Goal: Transaction & Acquisition: Purchase product/service

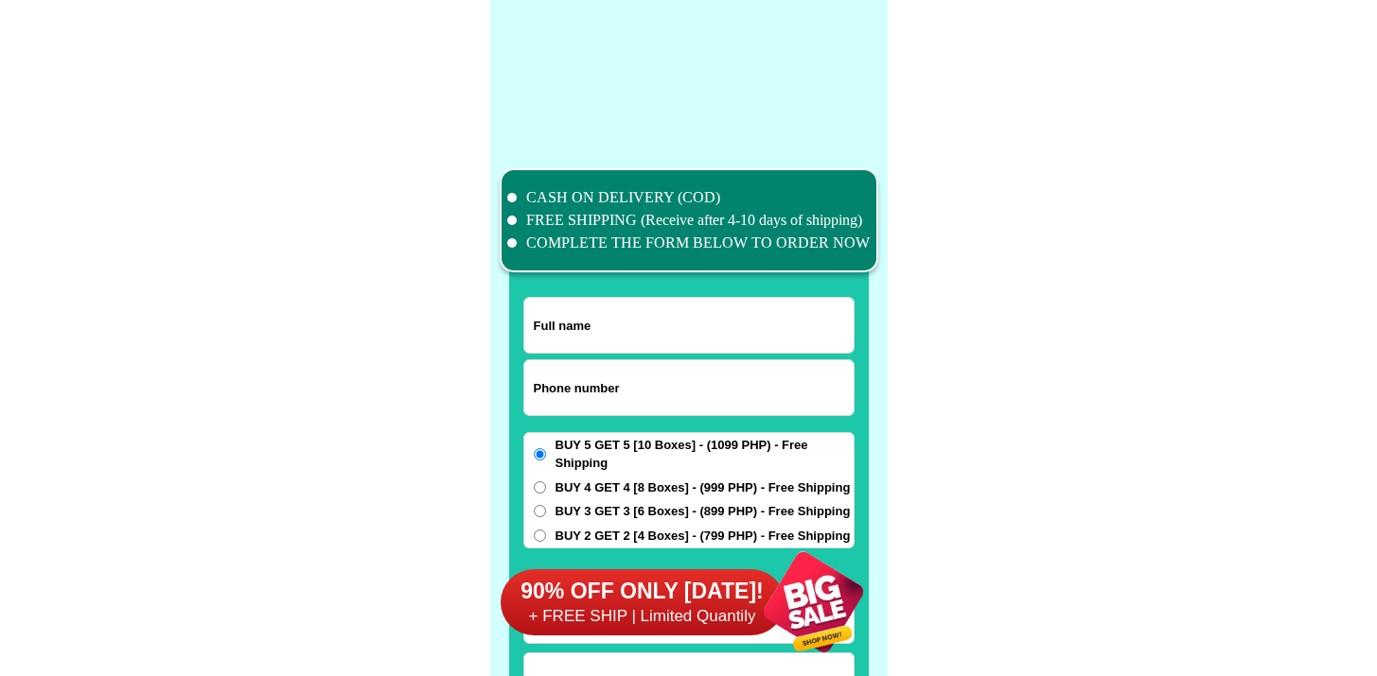
scroll to position [14707, 0]
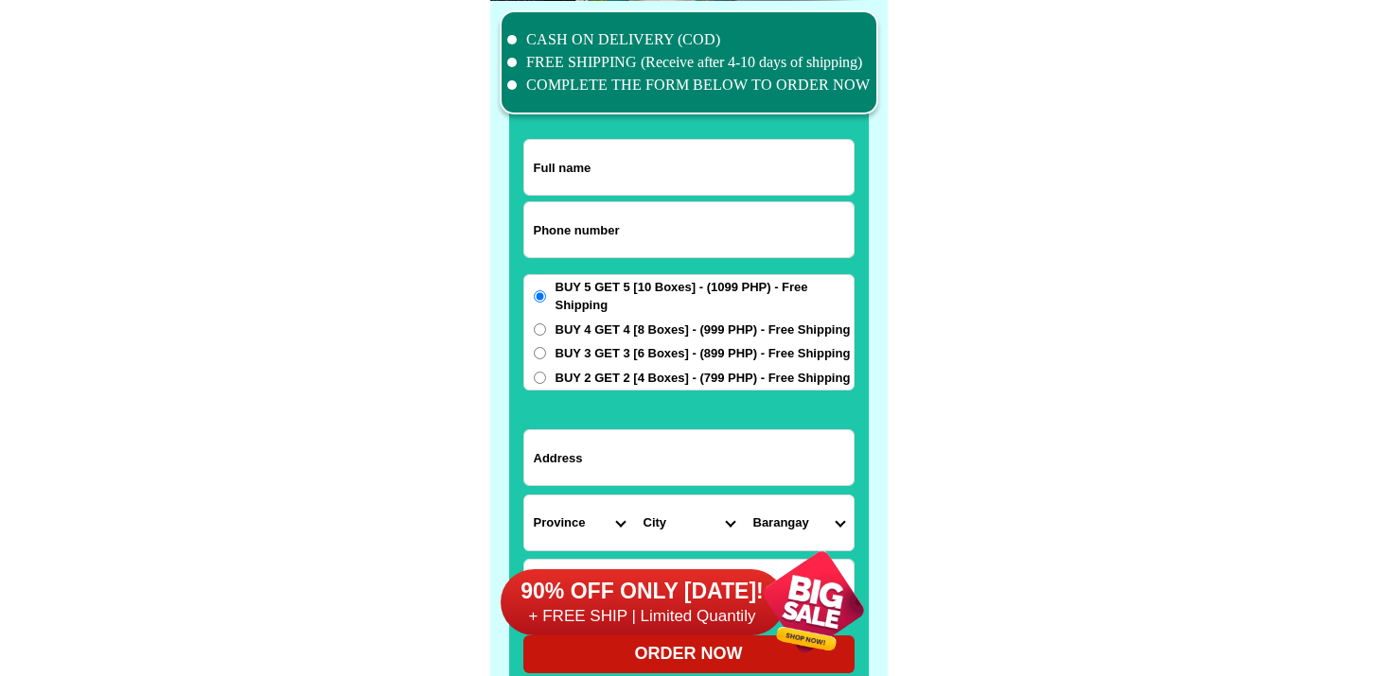
click at [615, 205] on input "Input phone_number" at bounding box center [688, 229] width 329 height 55
paste input "9105548708"
type input "9105548708"
click at [593, 179] on input "Input full_name" at bounding box center [688, 167] width 329 height 55
paste input "[PERSON_NAME]"
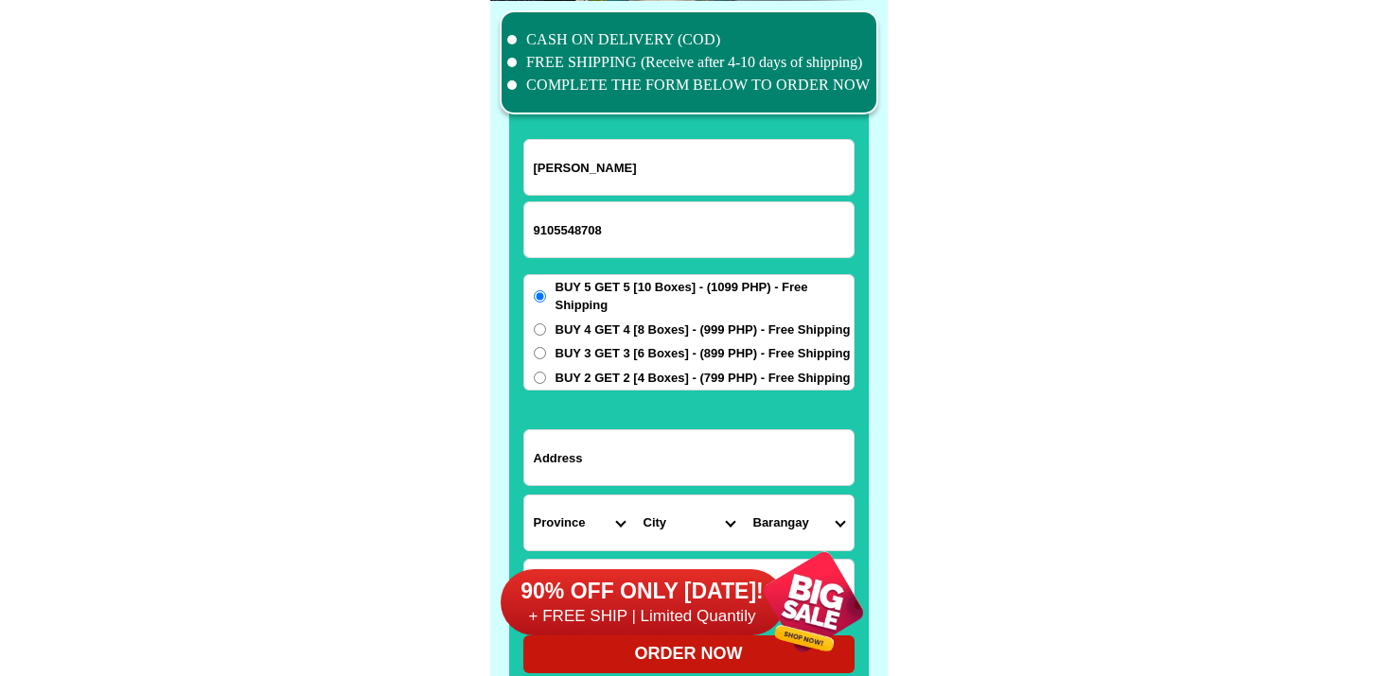
type input "[PERSON_NAME]"
click at [576, 450] on input "Input address" at bounding box center [688, 457] width 329 height 55
paste input "[STREET_ADDRESS][PERSON_NAME]"
type input "[STREET_ADDRESS][PERSON_NAME]"
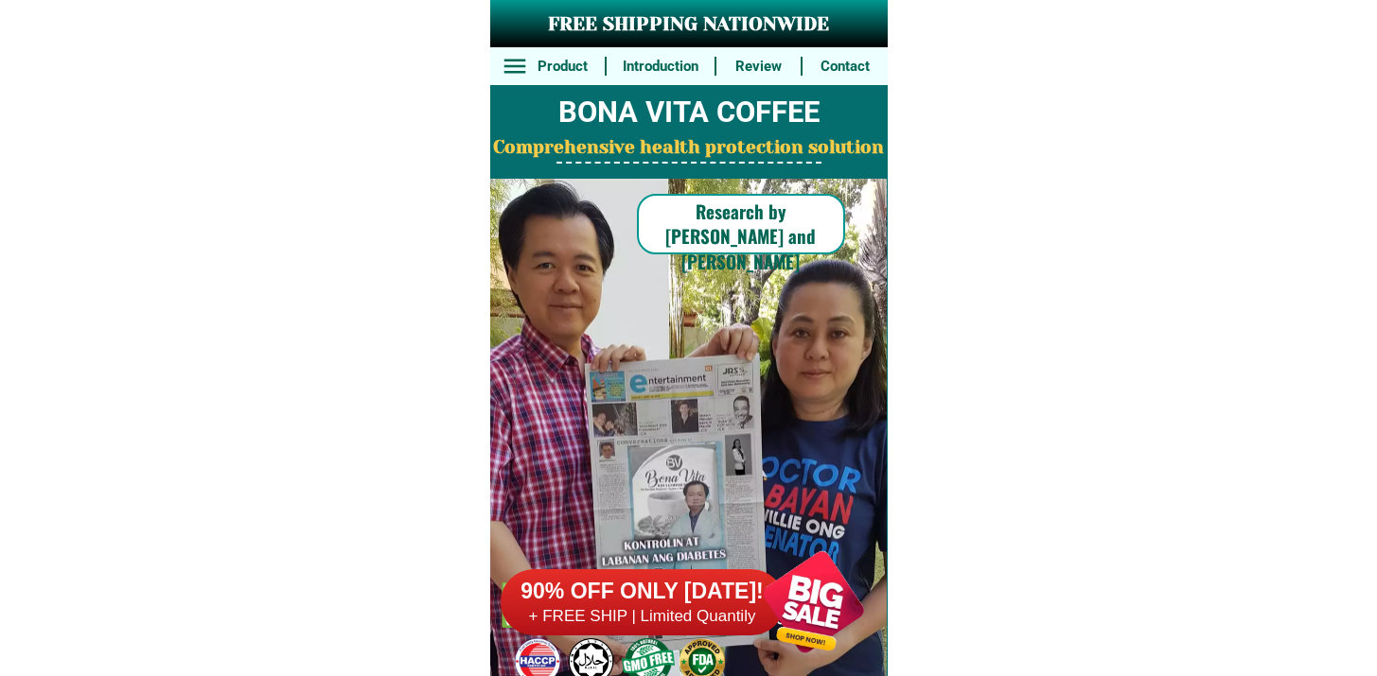
click at [700, 637] on div "90% OFF ONLY TODAY! + FREE SHIP | Limited Quantily" at bounding box center [693, 602] width 387 height 149
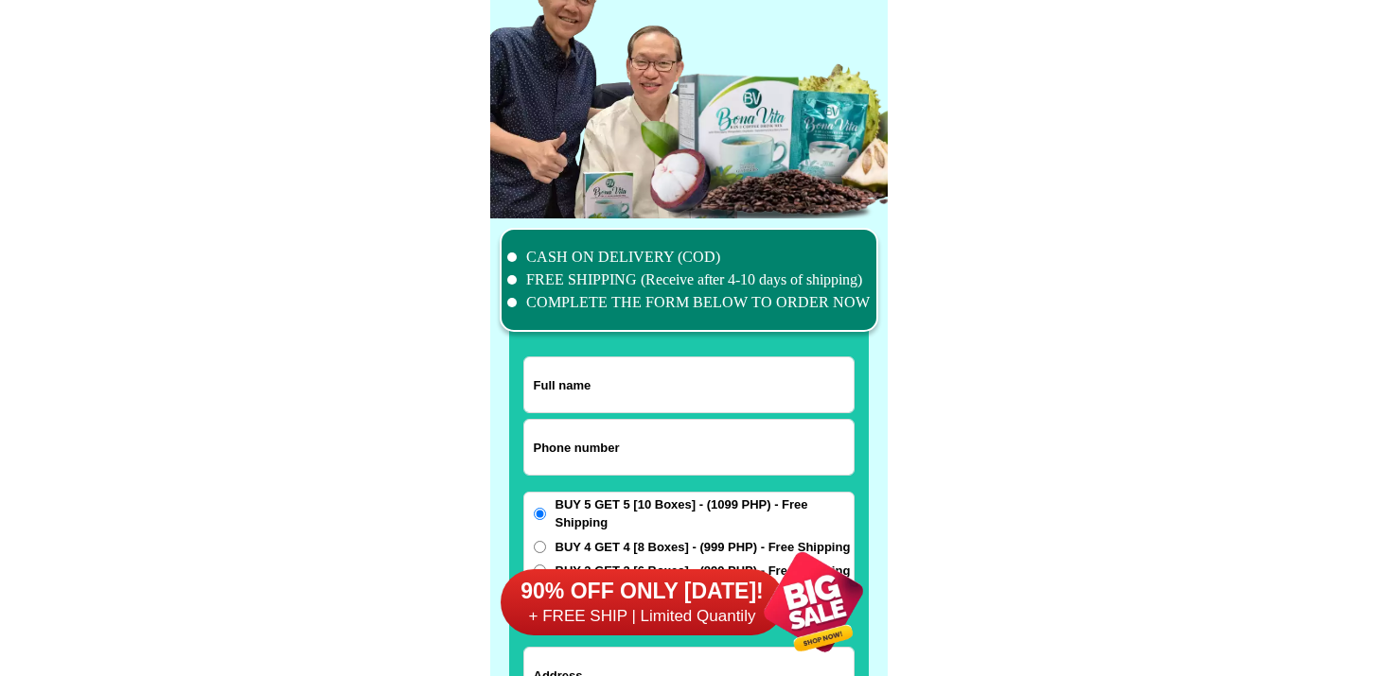
scroll to position [14707, 0]
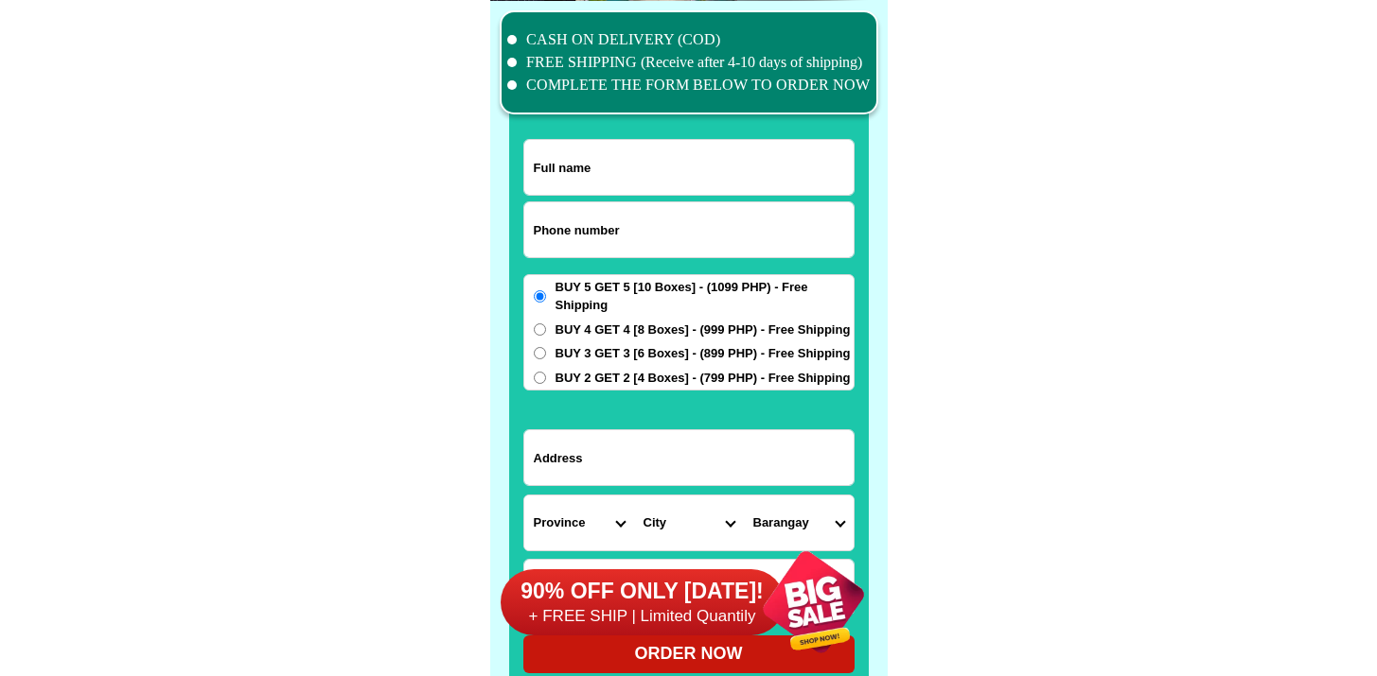
click at [576, 235] on input "Input phone_number" at bounding box center [688, 229] width 329 height 55
paste input "[STREET_ADDRESS][PERSON_NAME]"
click at [558, 244] on input "0120 Magallas Avenue Magallanes Village Makatic city" at bounding box center [688, 229] width 329 height 55
click at [561, 219] on input "0120 Magallas Avenue Magallanes Village Makatic city" at bounding box center [688, 229] width 329 height 55
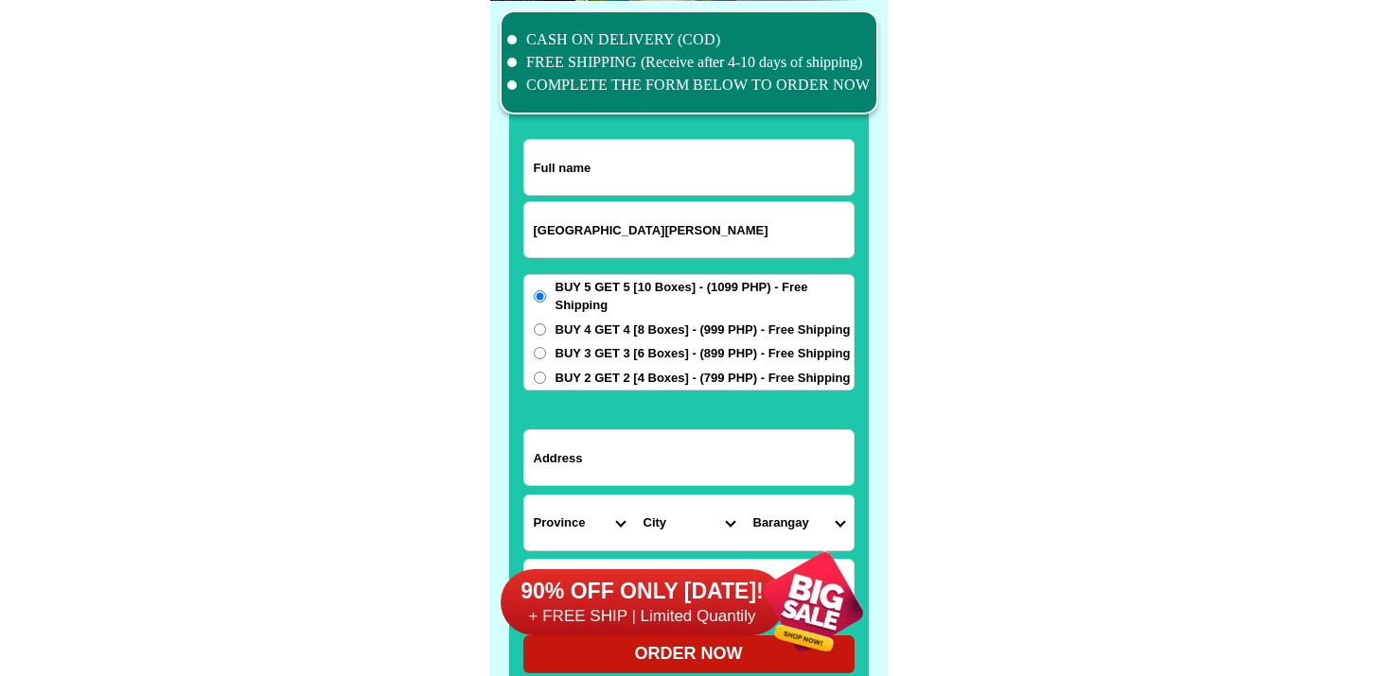
click at [561, 219] on input "0120 Magallas Avenue Magallanes Village Makatic city" at bounding box center [688, 229] width 329 height 55
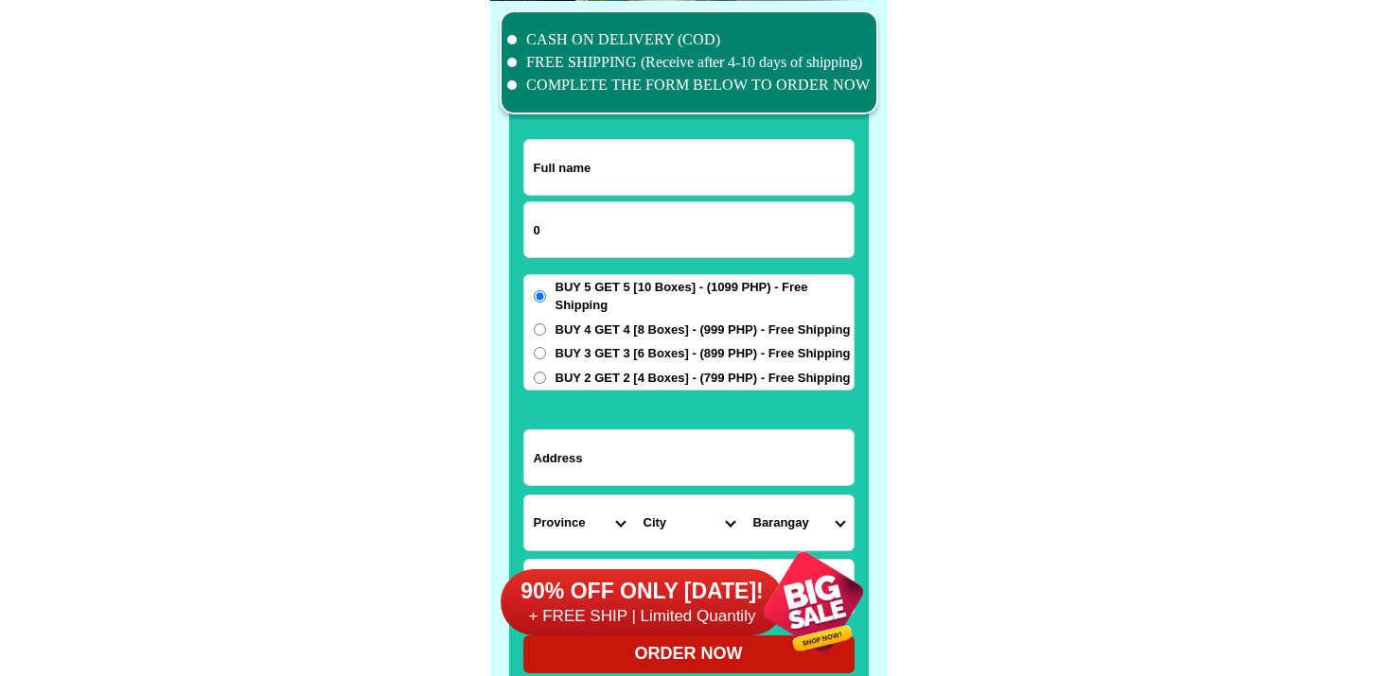
paste input "9105548708"
type input "09105548708"
click at [570, 178] on input "Input full_name" at bounding box center [688, 167] width 329 height 55
paste input "[PERSON_NAME]"
type input "[PERSON_NAME]"
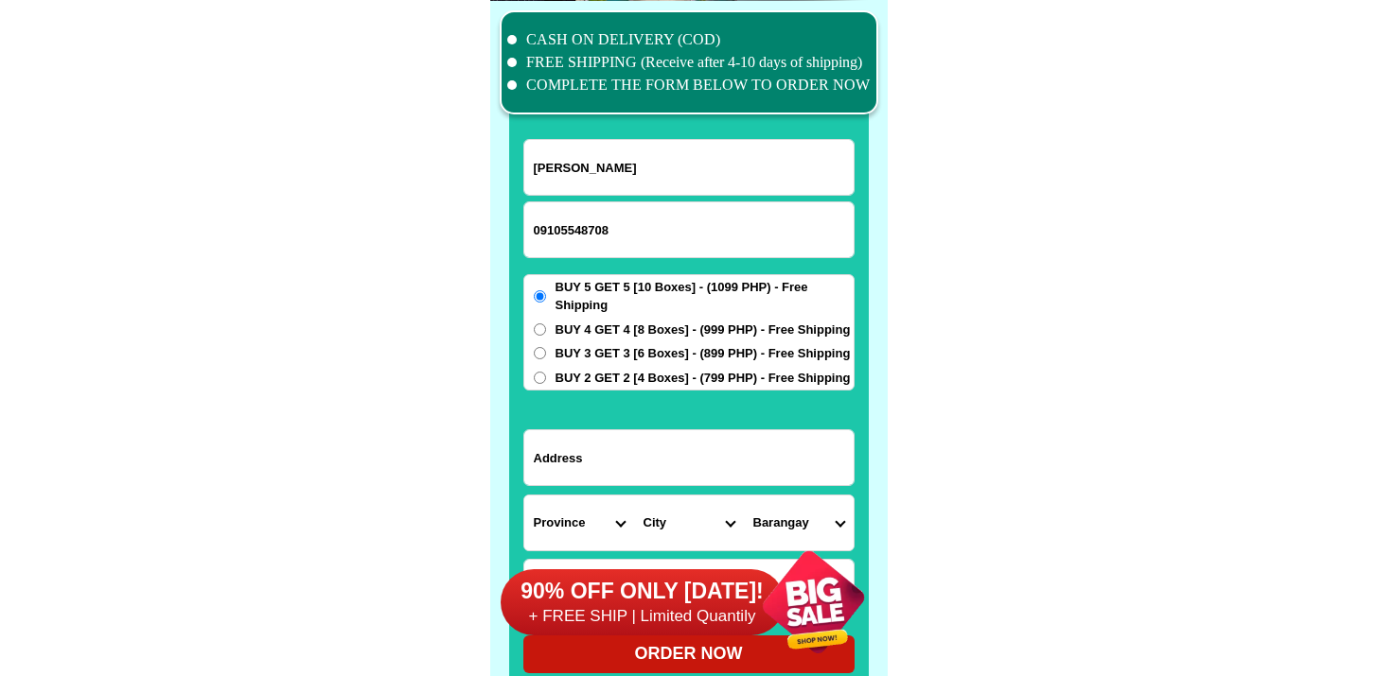
click at [560, 342] on div "BUY 5 GET 5 [10 Boxes] - (1099 PHP) - Free Shipping BUY 4 GET 4 [8 Boxes] - (99…" at bounding box center [688, 332] width 331 height 117
click at [593, 324] on span "BUY 4 GET 4 [8 Boxes] - (999 PHP) - Free Shipping" at bounding box center [702, 330] width 295 height 19
click at [546, 324] on input "BUY 4 GET 4 [8 Boxes] - (999 PHP) - Free Shipping" at bounding box center [540, 330] width 12 height 12
radio input "true"
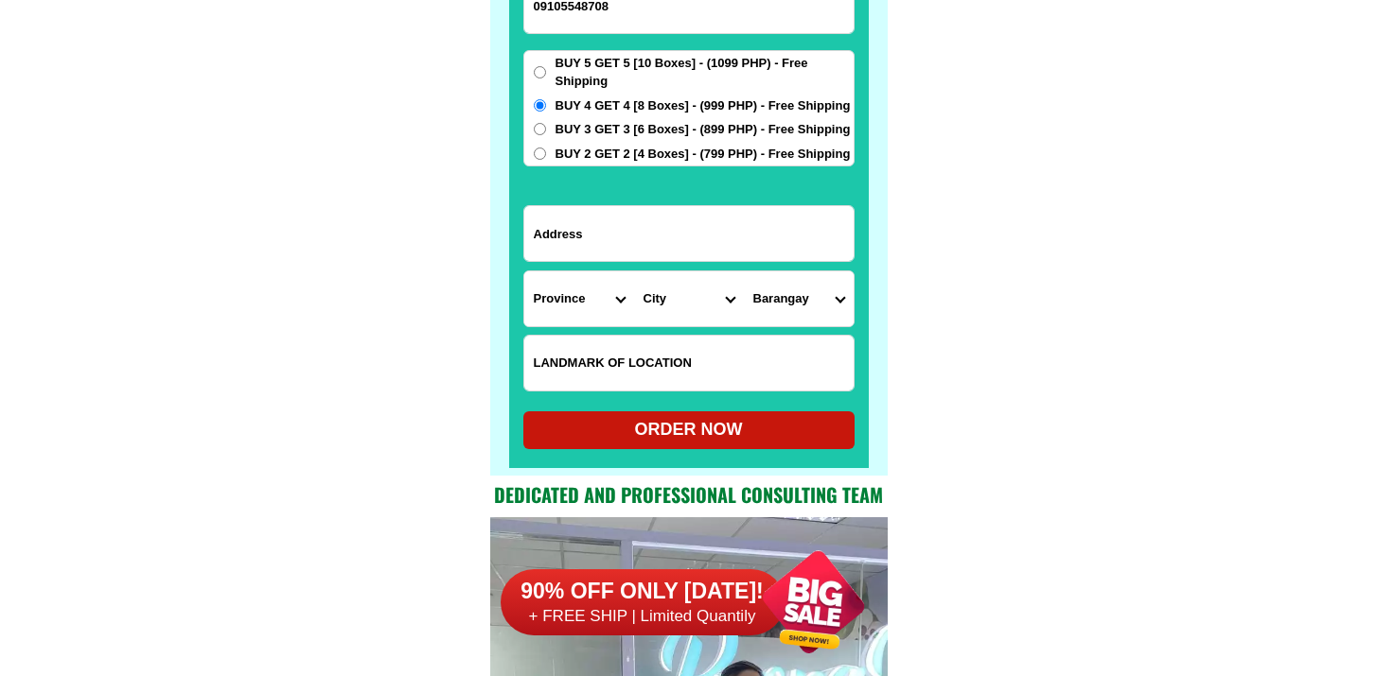
scroll to position [15046, 0]
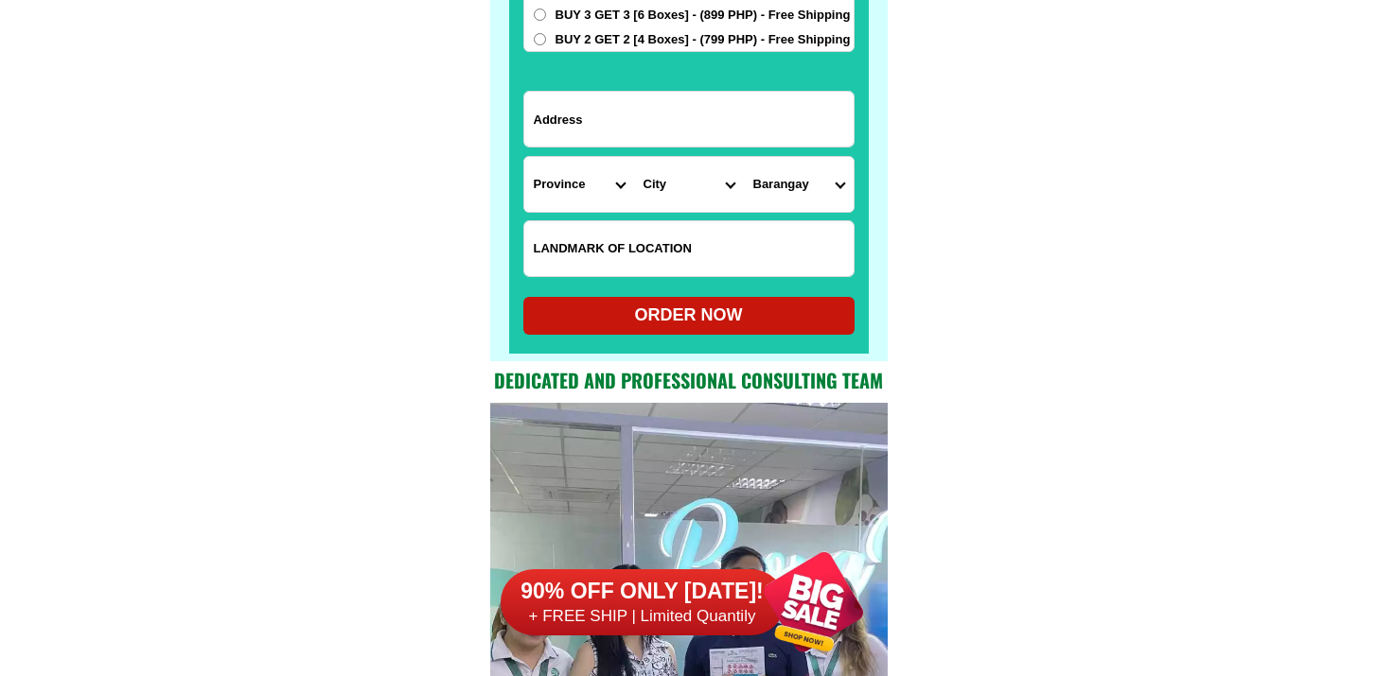
click at [606, 268] on input "Input LANDMARKOFLOCATION" at bounding box center [688, 248] width 329 height 55
paste input "Near brgy lam an"
type input "Near brgy lam an"
click at [607, 120] on input "Input address" at bounding box center [688, 119] width 329 height 55
paste input "Pingol"
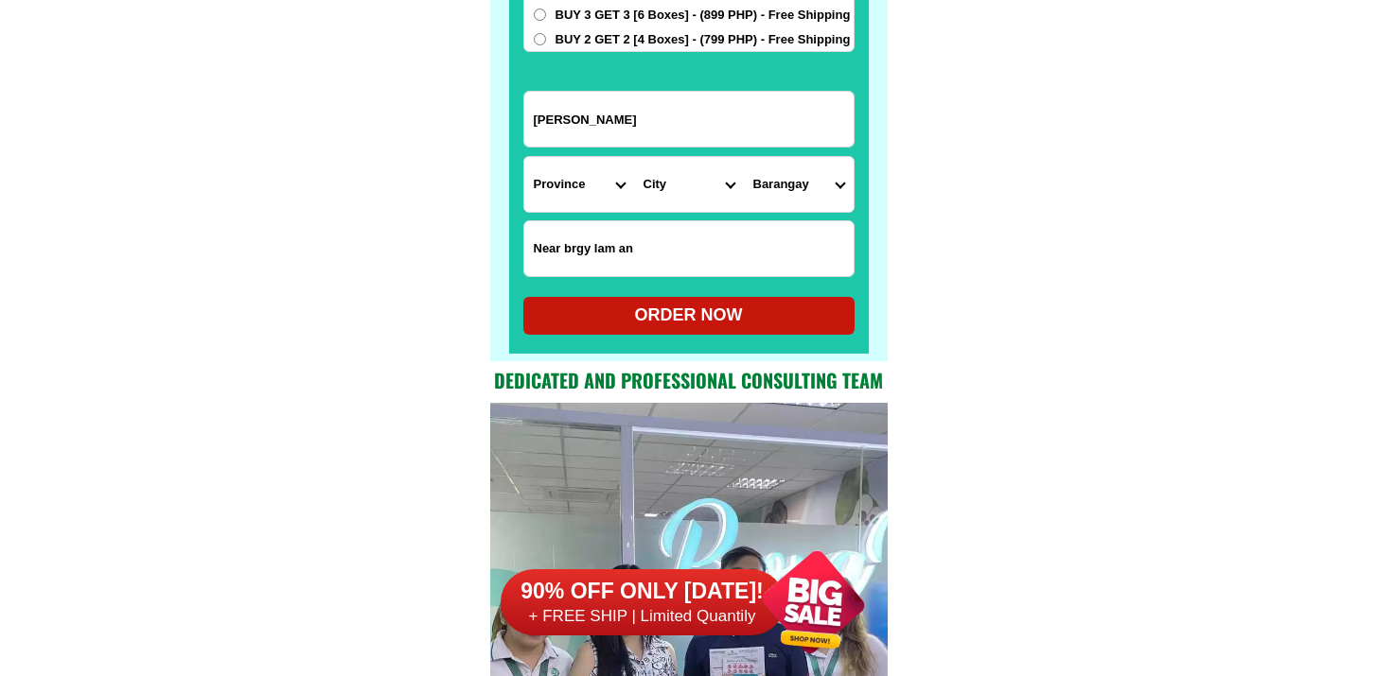
type input "Pingol"
click at [556, 204] on select "Province Abra Agusan-del-norte Agusan-del-sur Aklan Albay Antique Apayao Aurora…" at bounding box center [579, 184] width 110 height 55
select select "63_283"
click at [524, 157] on select "Province Abra Agusan-del-norte Agusan-del-sur Aklan Albay Antique Apayao Aurora…" at bounding box center [579, 184] width 110 height 55
click at [703, 198] on select "City Aloran Baliangao Bonifacio Calamba Don-victoriano-chiongbian Jimenez Lopez…" at bounding box center [689, 184] width 110 height 55
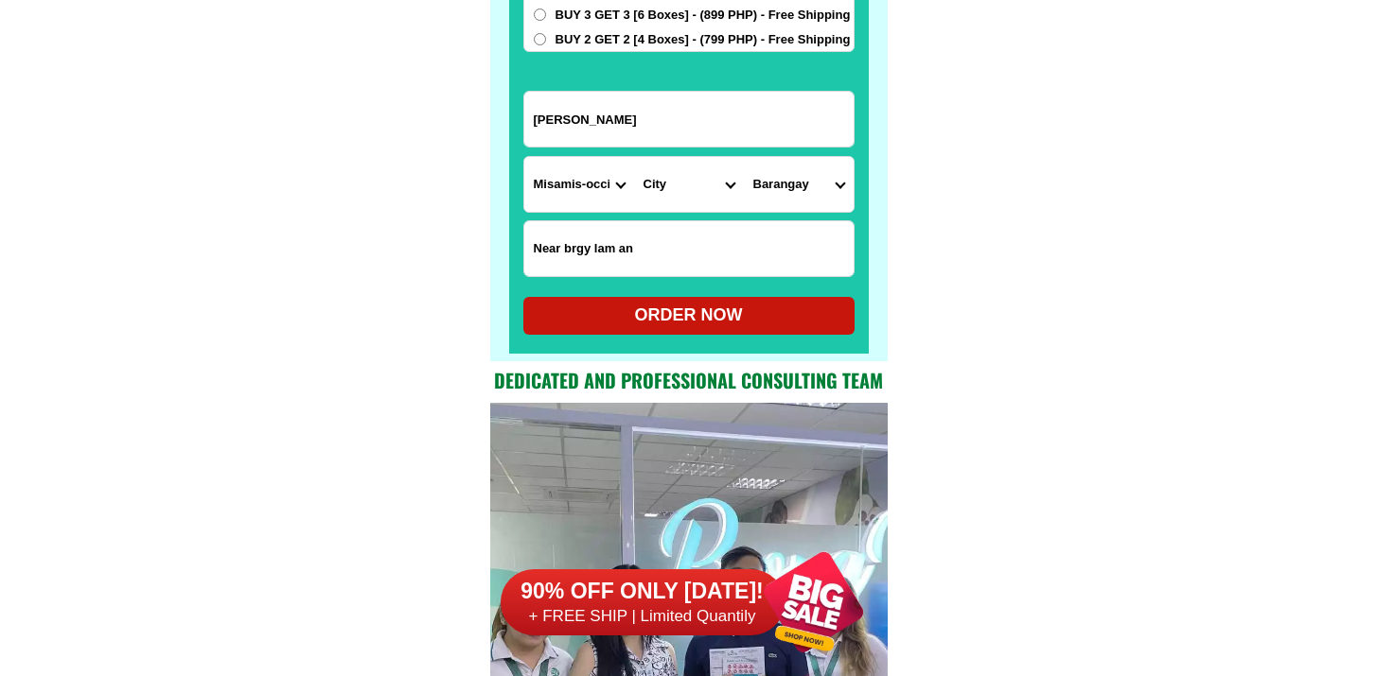
select select "63_2831846"
click at [634, 157] on select "City Aloran Baliangao Bonifacio Calamba Don-victoriano-chiongbian Jimenez Lopez…" at bounding box center [689, 184] width 110 height 55
click at [758, 182] on select "Barangay 50th district (pob.) Aguada (pob.) Bacolod Bagakay Balintawak Banadero…" at bounding box center [799, 184] width 110 height 55
select select "63_28318466150"
click at [744, 157] on select "Barangay 50th district (pob.) Aguada (pob.) Bacolod Bagakay Balintawak Banadero…" at bounding box center [799, 184] width 110 height 55
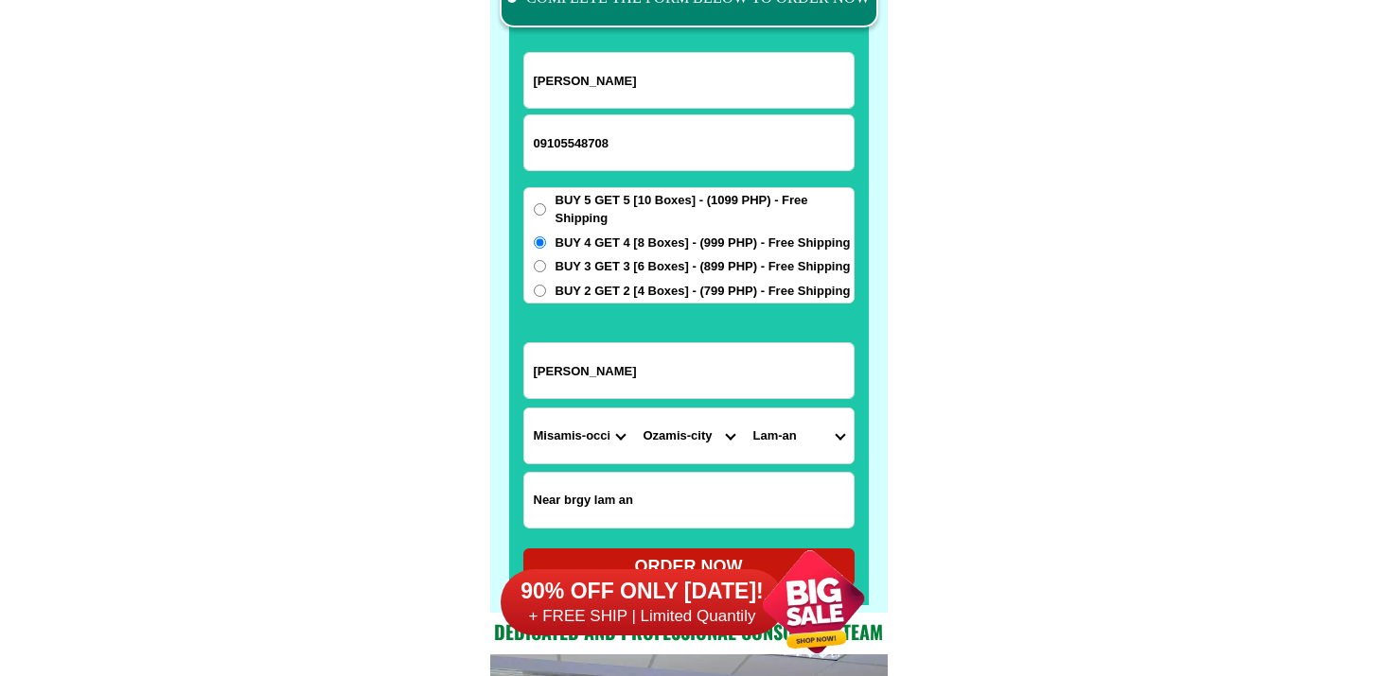
scroll to position [15100, 0]
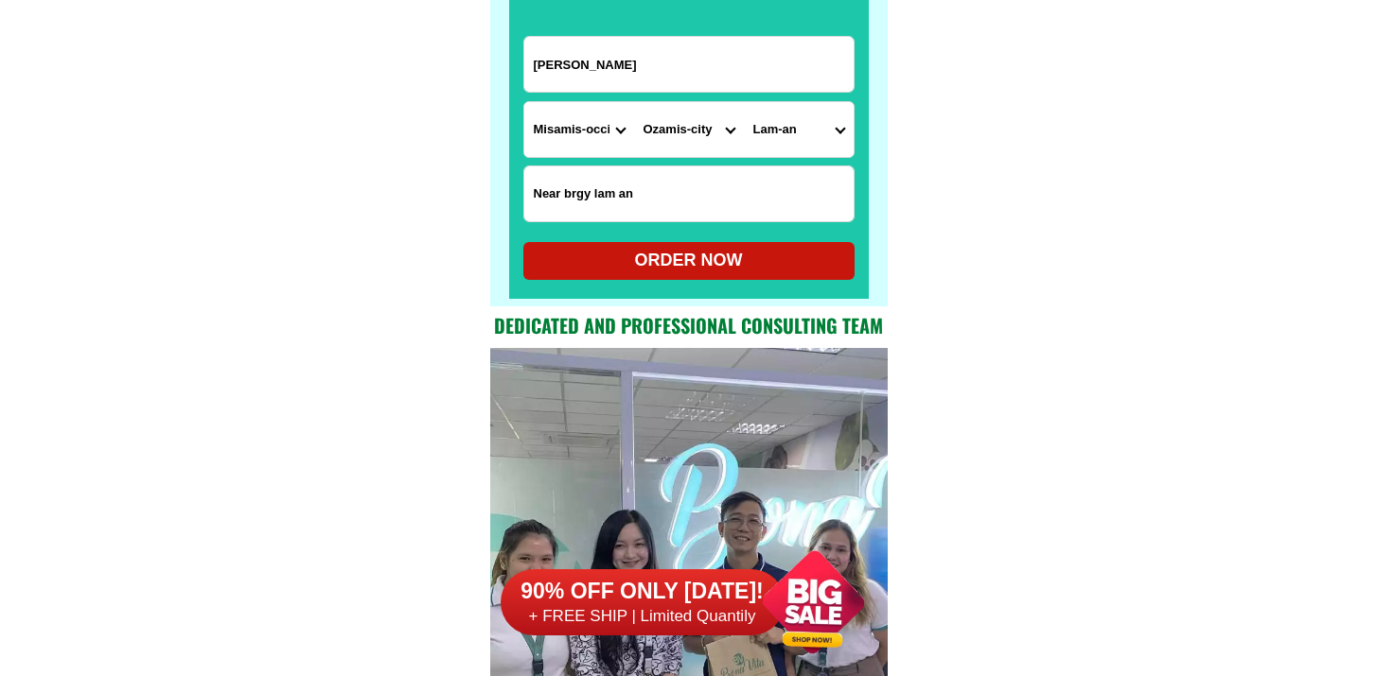
click at [700, 252] on div "ORDER NOW" at bounding box center [688, 261] width 331 height 26
radio input "true"
